Goal: Entertainment & Leisure: Consume media (video, audio)

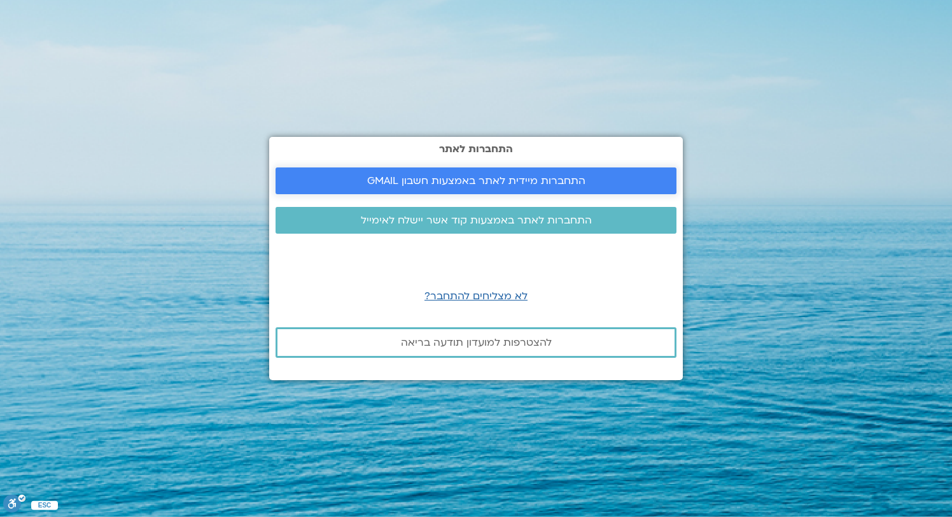
click at [497, 190] on link "התחברות מיידית לאתר באמצעות חשבון GMAIL" at bounding box center [476, 180] width 401 height 27
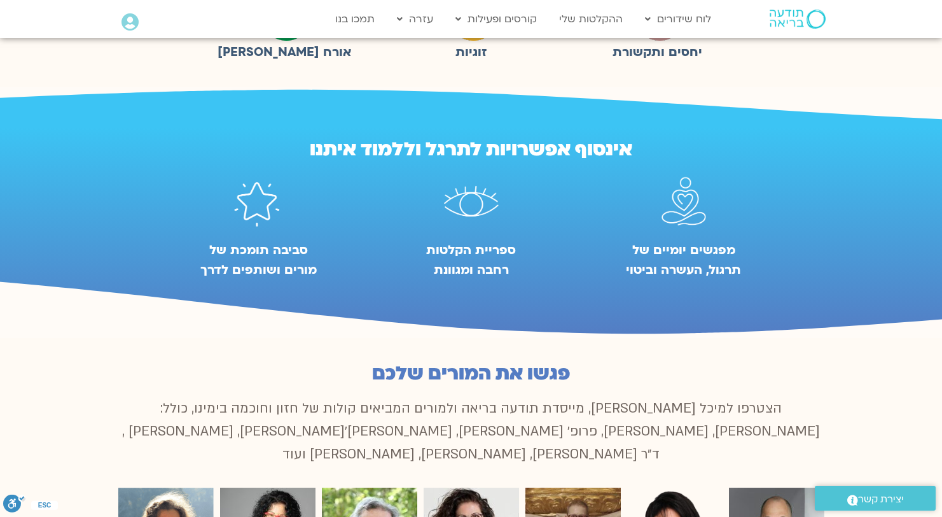
scroll to position [578, 0]
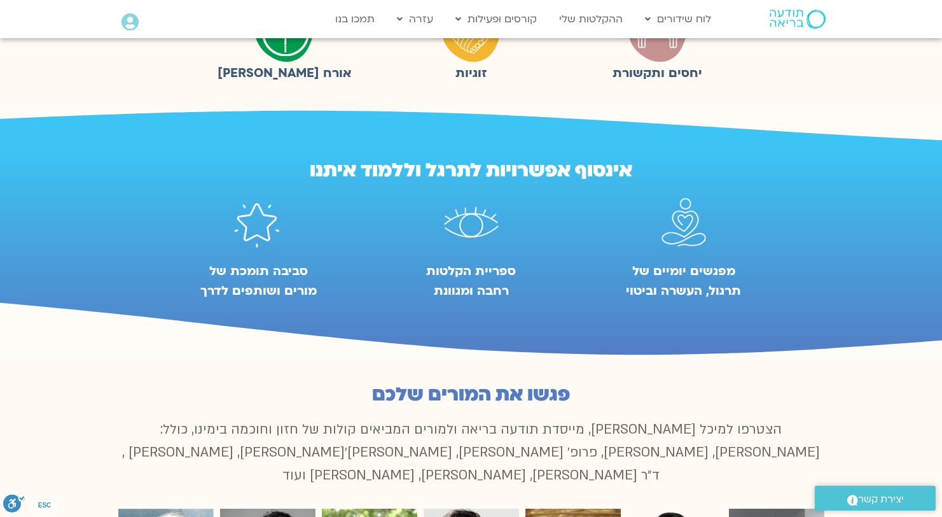
click at [462, 234] on img at bounding box center [472, 225] width 78 height 74
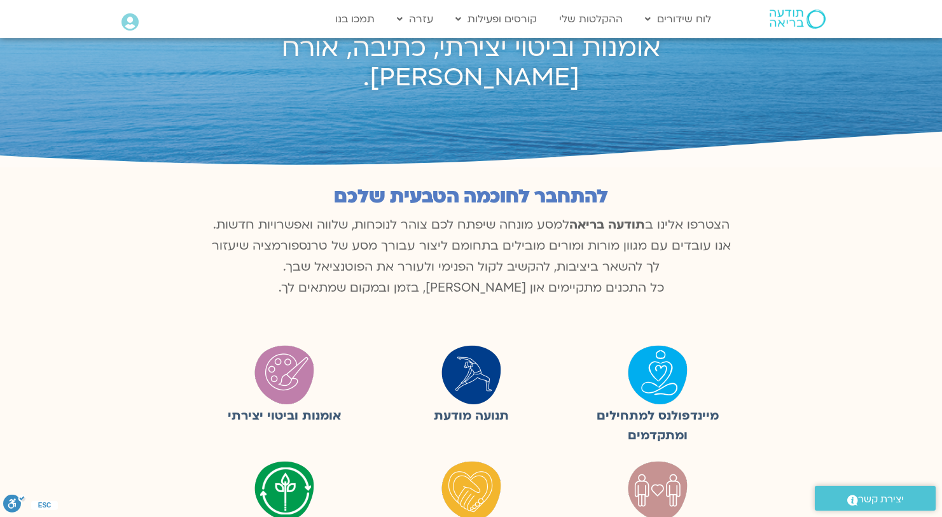
scroll to position [228, 0]
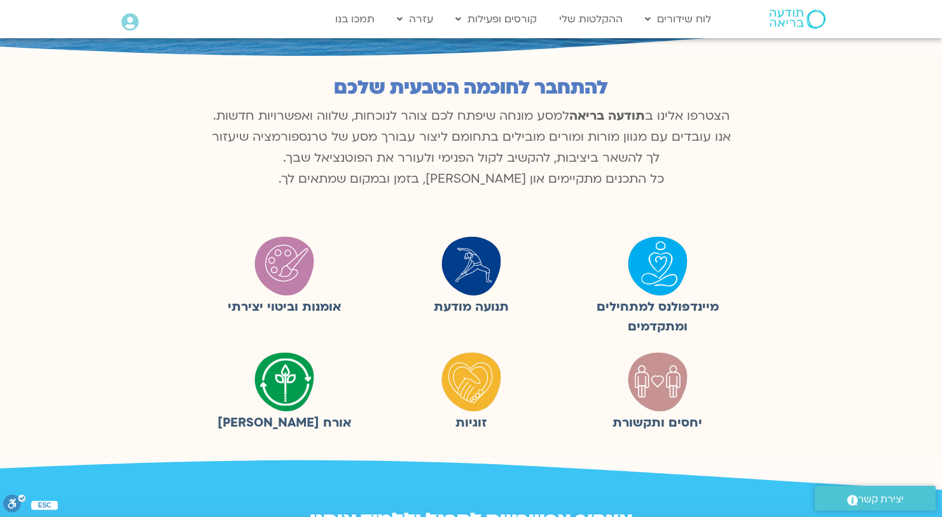
click at [555, 175] on p "הצטרפו אלינו ב תודעה בריאה למסע מונחה שיפתח לכם צוהר לנוכחות, שלווה ואפשרויות ח…" at bounding box center [471, 148] width 534 height 84
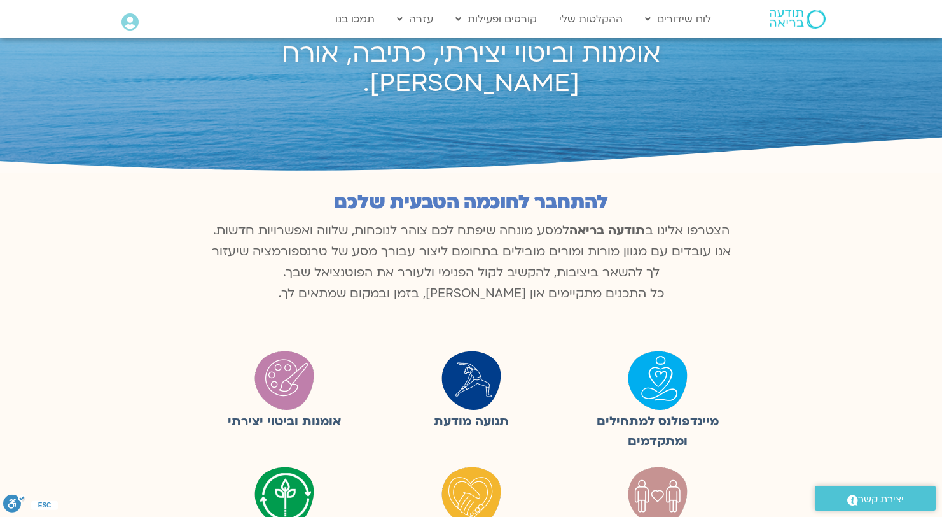
scroll to position [0, 0]
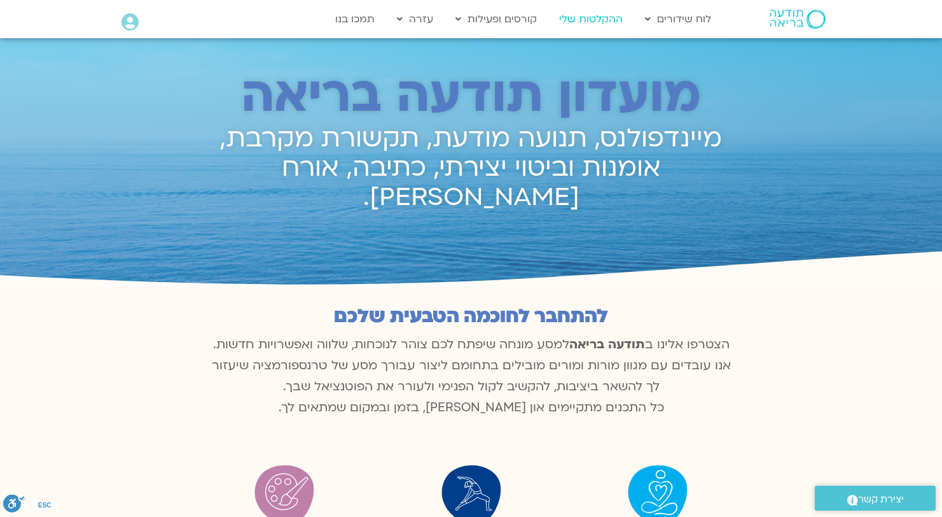
click at [582, 19] on link "ההקלטות שלי" at bounding box center [591, 19] width 76 height 24
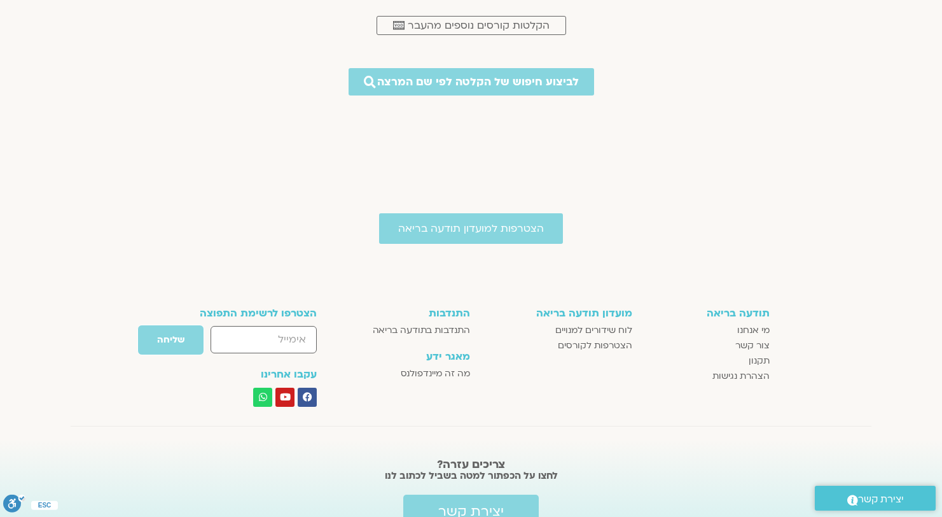
scroll to position [1484, 0]
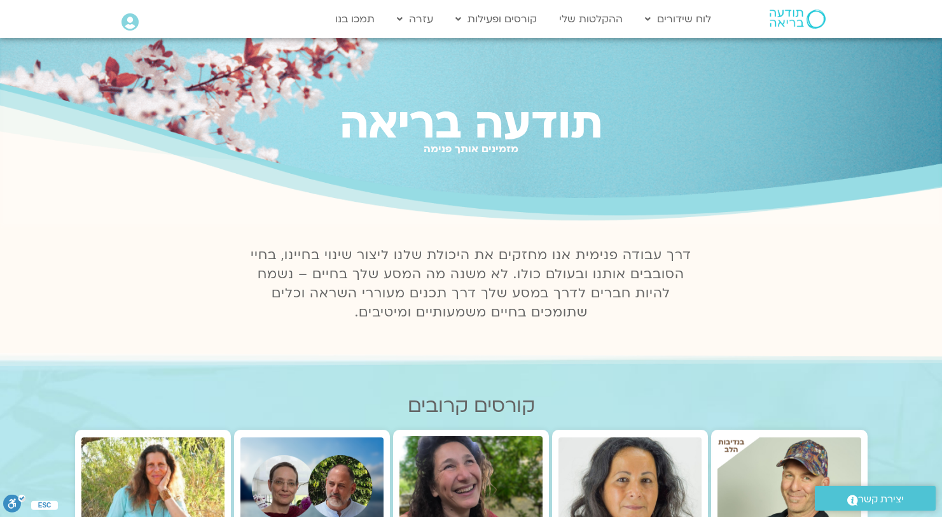
click at [127, 20] on icon at bounding box center [130, 22] width 17 height 18
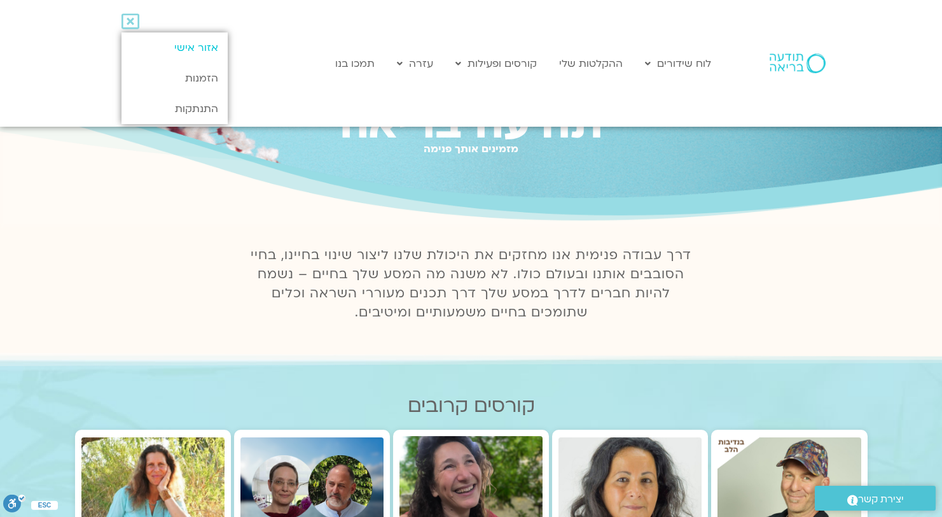
click at [155, 34] on link "אזור אישי" at bounding box center [175, 47] width 106 height 31
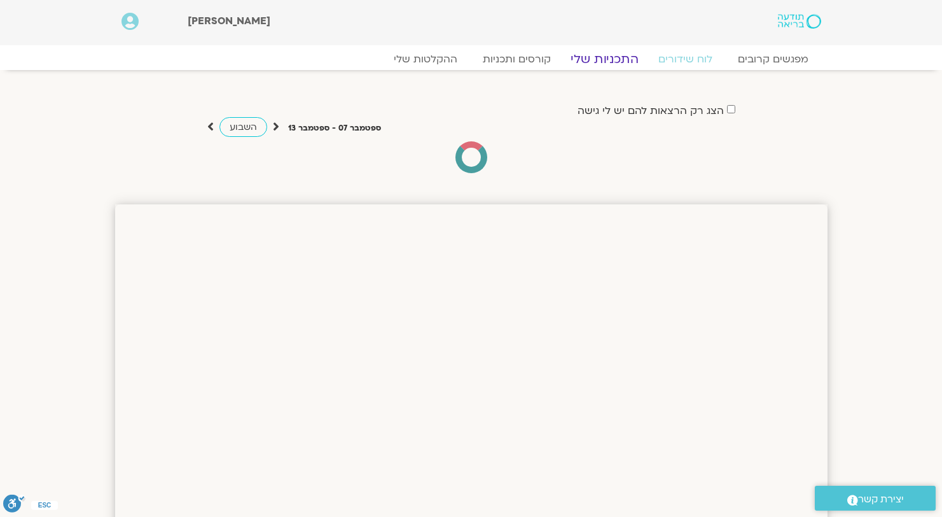
click at [606, 60] on link "התכניות שלי" at bounding box center [604, 59] width 99 height 15
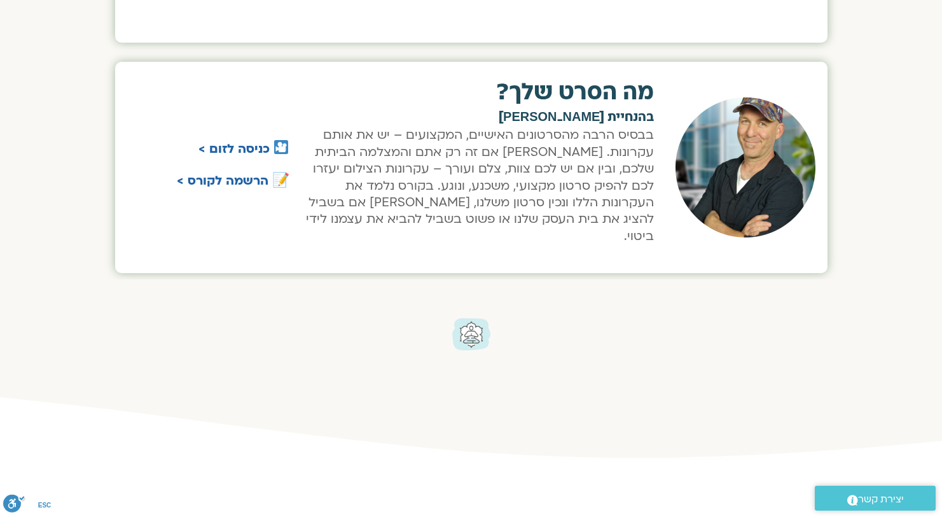
scroll to position [541, 0]
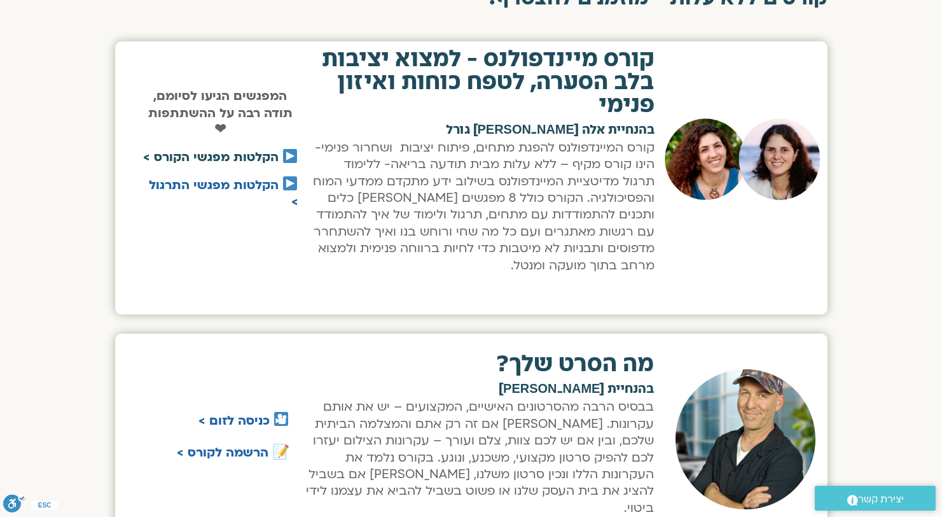
click at [207, 159] on link "הקלטות מפגשי הקורס >" at bounding box center [211, 157] width 136 height 17
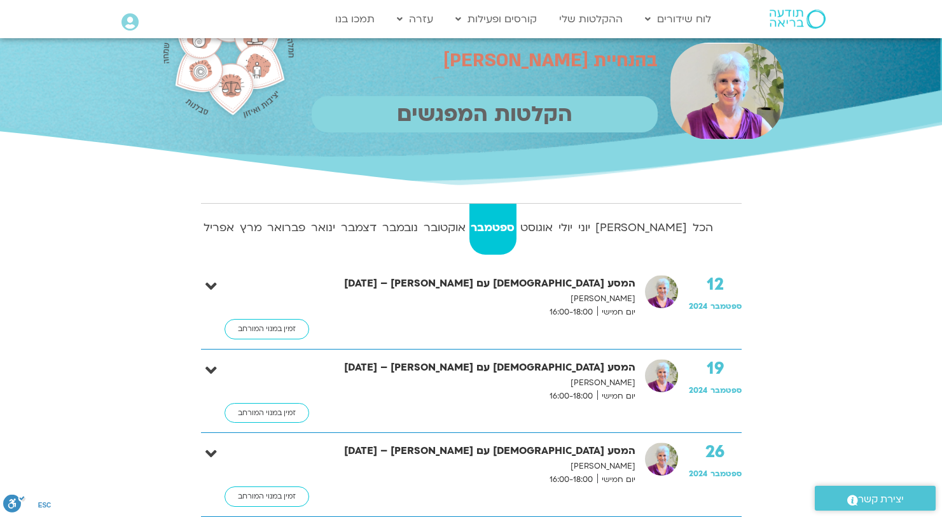
scroll to position [104, 0]
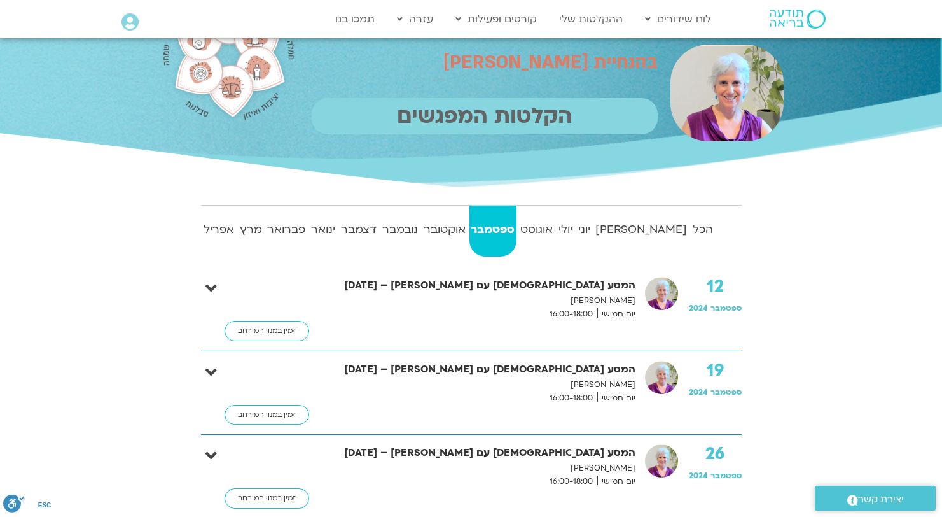
click at [517, 228] on strong "ספטמבר" at bounding box center [493, 229] width 47 height 19
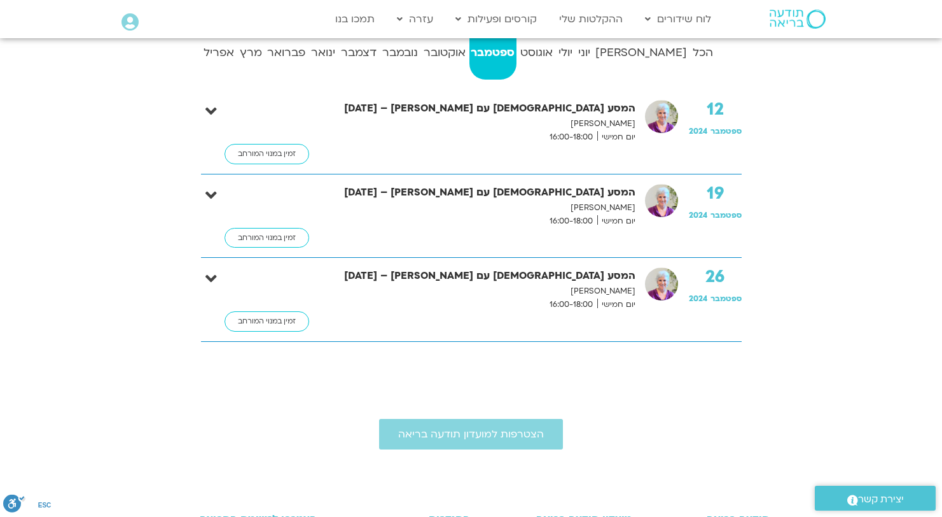
scroll to position [0, 0]
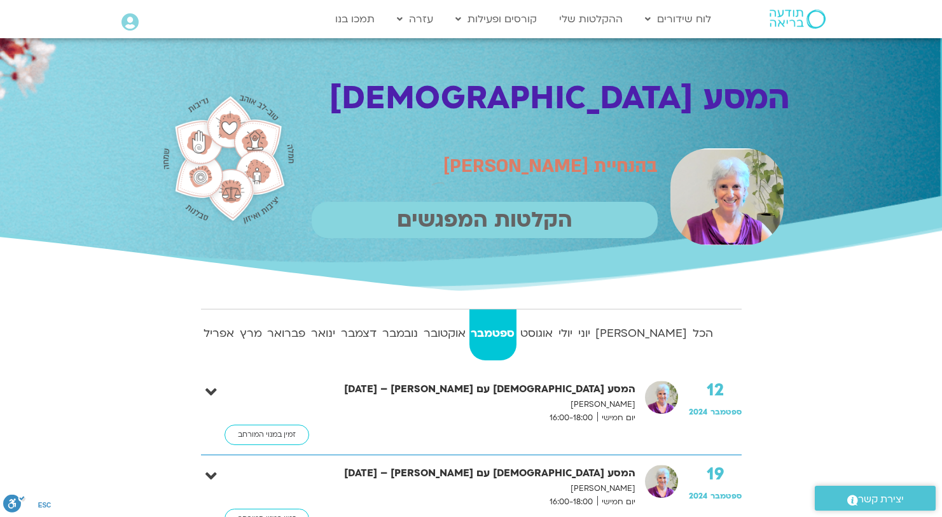
click at [486, 235] on p "הקלטות המפגשים" at bounding box center [485, 220] width 346 height 36
click at [555, 340] on strong "אוגוסט" at bounding box center [537, 333] width 36 height 19
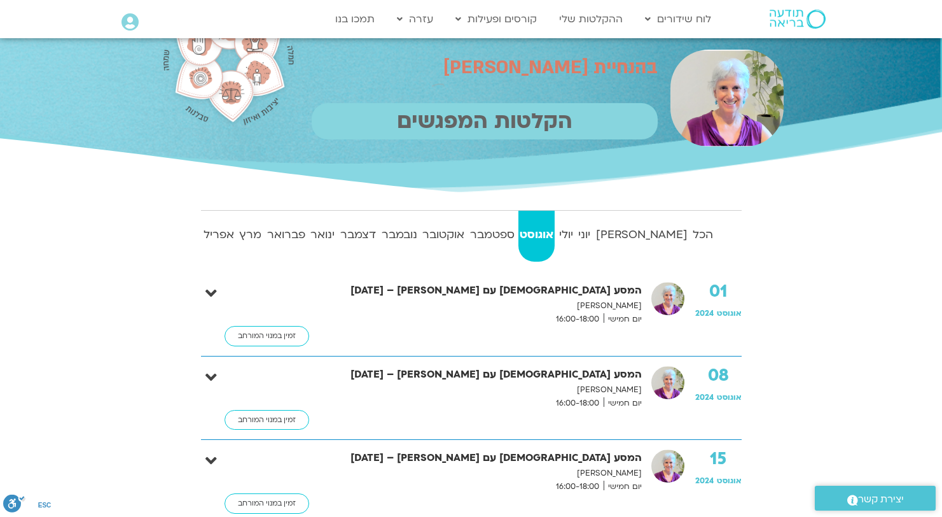
scroll to position [112, 0]
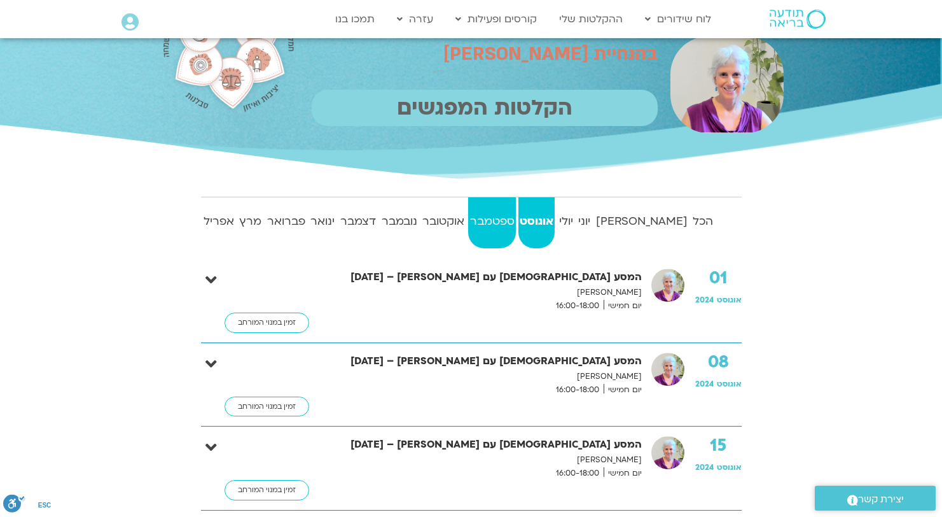
click at [516, 214] on strong "ספטמבר" at bounding box center [492, 221] width 48 height 19
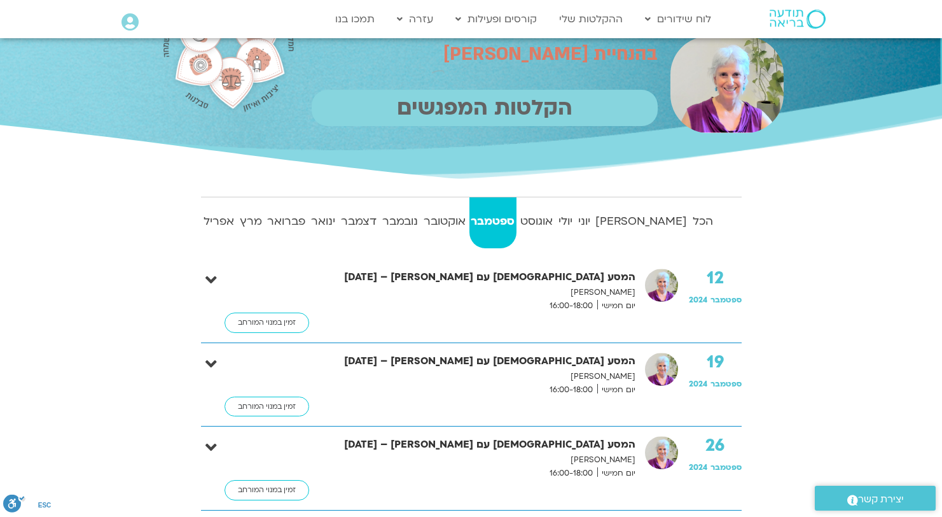
click at [606, 358] on strong "המסע הבודהיסטי עם סנדיה בר קמה – 19/09/24" at bounding box center [469, 360] width 334 height 17
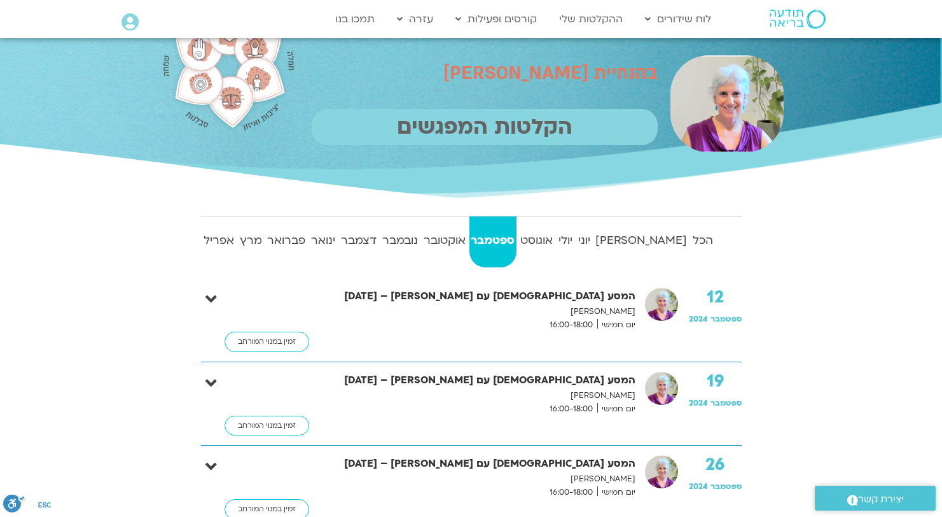
scroll to position [92, 0]
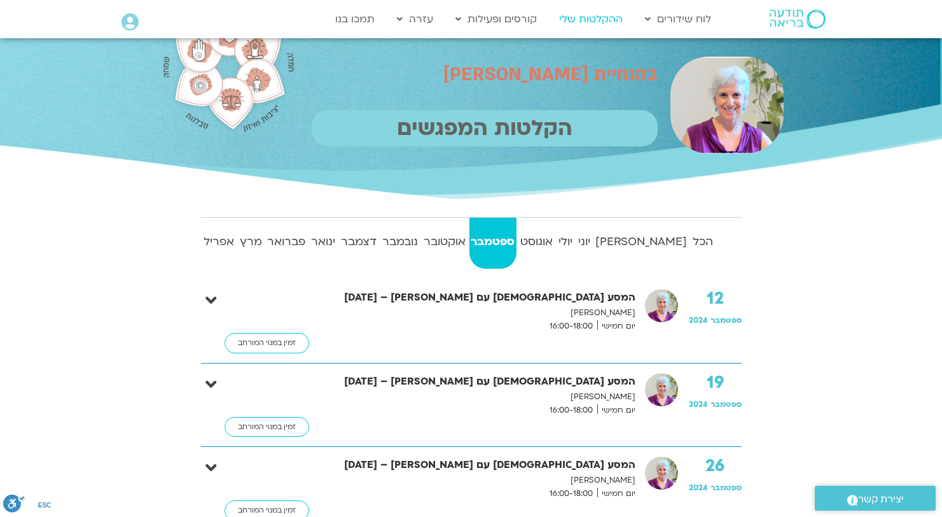
click at [593, 31] on link "ההקלטות שלי" at bounding box center [591, 19] width 76 height 24
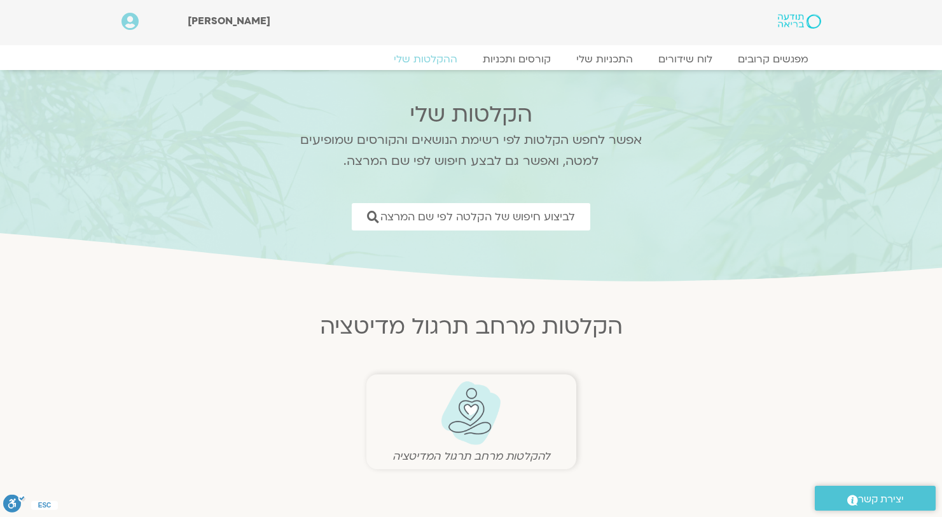
click at [480, 452] on figcaption "להקלטות מרחב תרגול המדיטציה" at bounding box center [471, 455] width 197 height 13
click at [447, 426] on img at bounding box center [471, 412] width 63 height 65
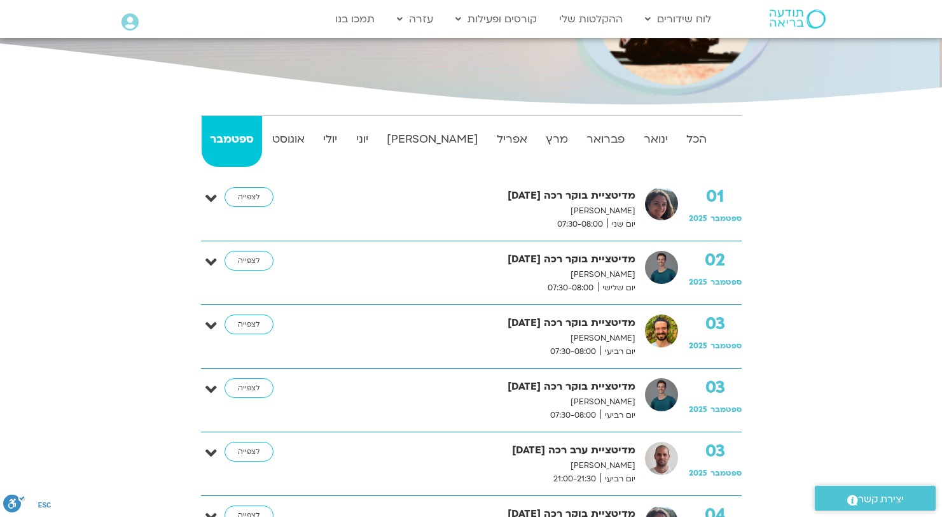
scroll to position [253, 0]
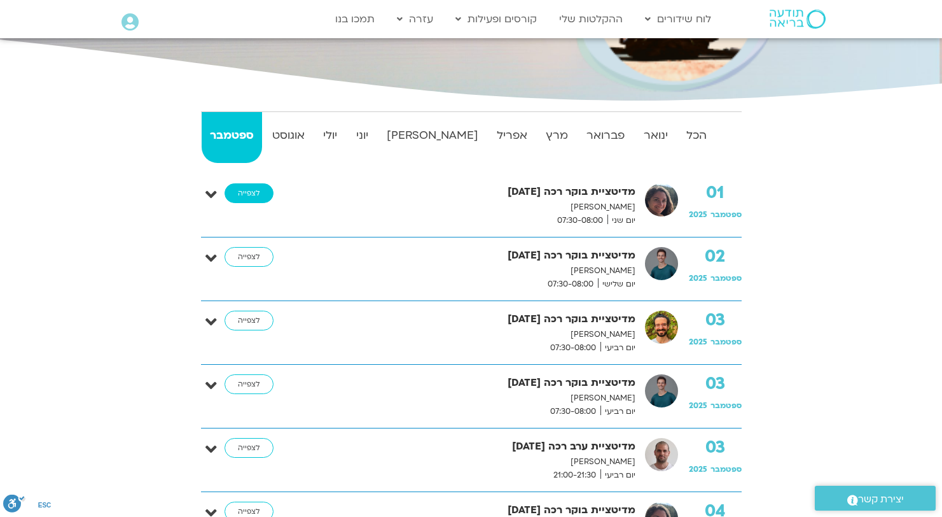
click at [241, 200] on link "לצפייה" at bounding box center [249, 193] width 49 height 20
